Goal: Task Accomplishment & Management: Complete application form

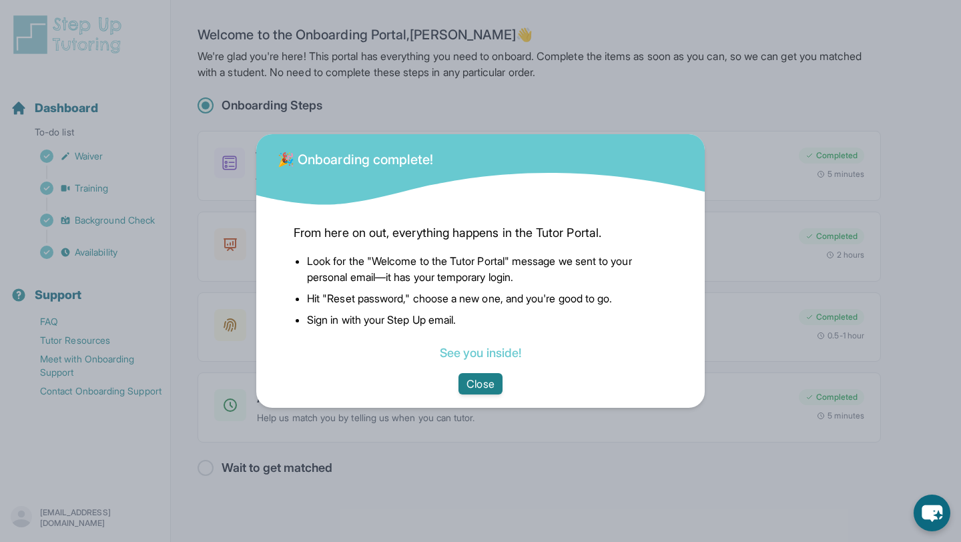
click at [487, 381] on button "Close" at bounding box center [479, 383] width 43 height 21
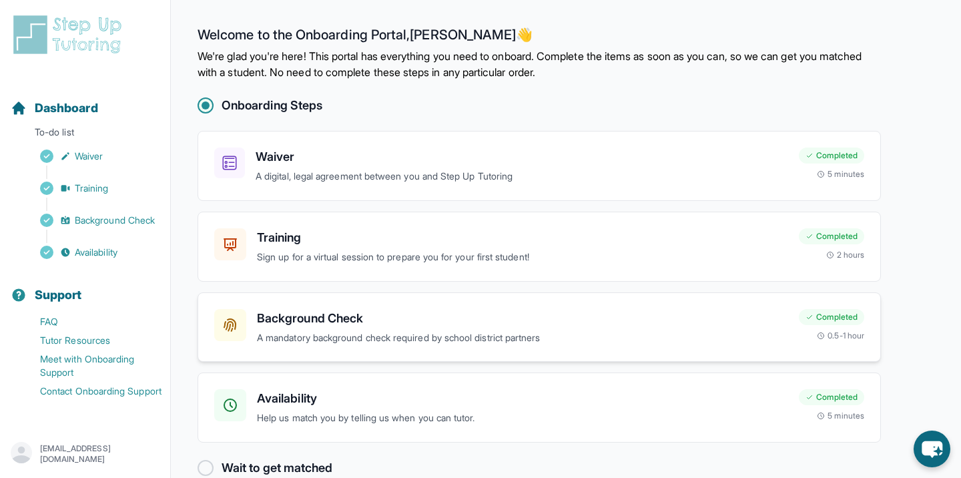
scroll to position [26, 0]
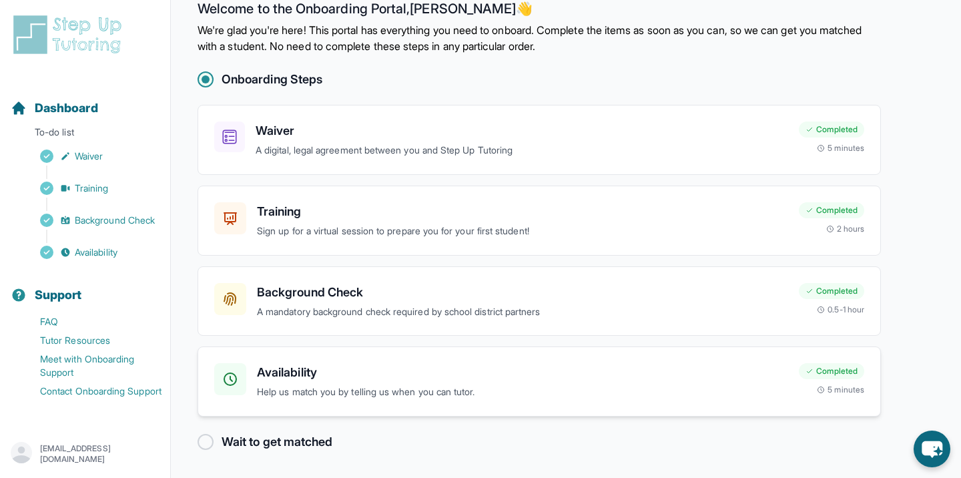
click at [396, 392] on p "Help us match you by telling us when you can tutor." at bounding box center [522, 391] width 531 height 15
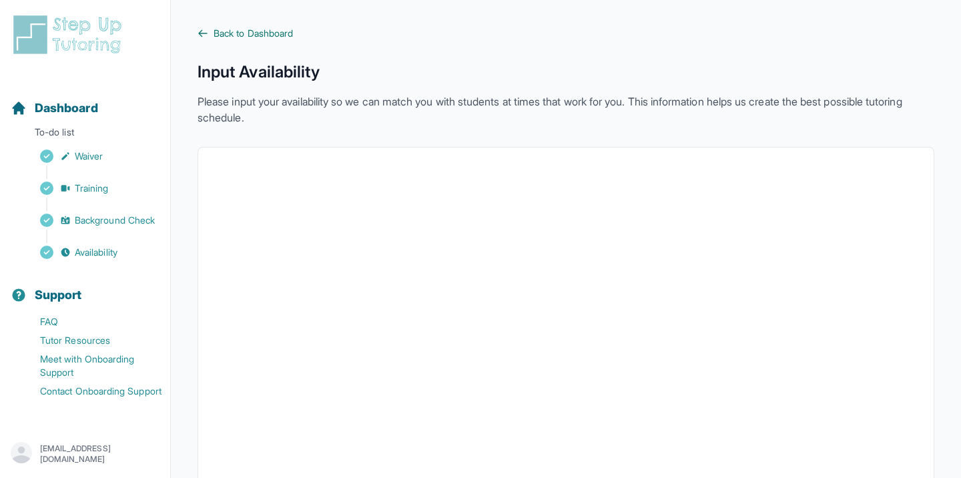
click at [244, 30] on span "Back to Dashboard" at bounding box center [253, 33] width 79 height 13
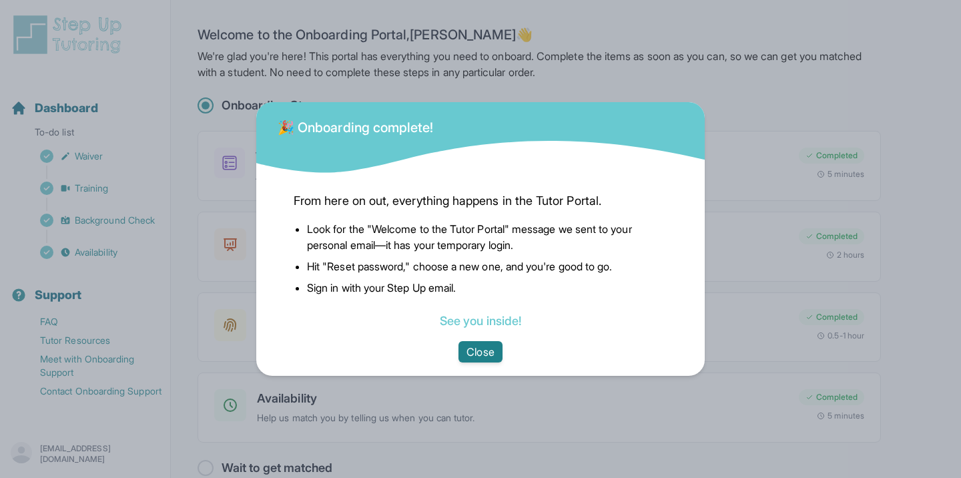
click at [480, 355] on button "Close" at bounding box center [479, 351] width 43 height 21
